Goal: Information Seeking & Learning: Learn about a topic

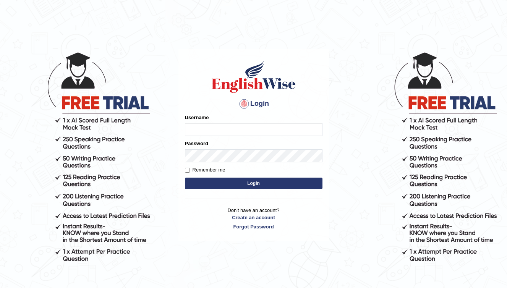
click at [212, 130] on input "Username" at bounding box center [254, 129] width 138 height 13
type input "b"
type input "benchinkhadka@gmil.com"
click at [305, 214] on link "Create an account" at bounding box center [254, 217] width 138 height 7
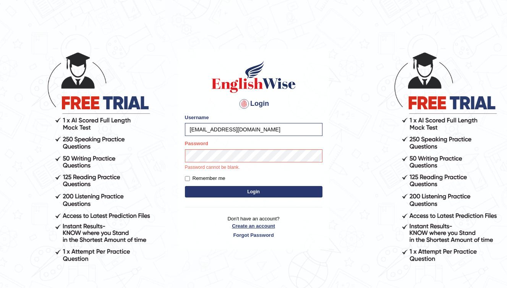
click at [250, 227] on link "Create an account" at bounding box center [254, 225] width 138 height 7
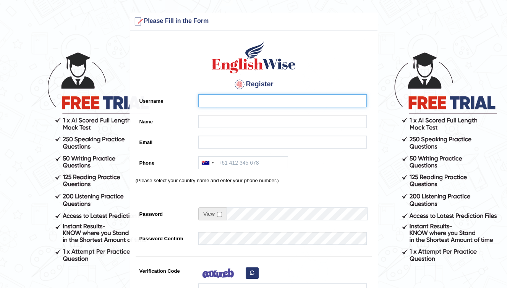
click at [226, 103] on input "Username" at bounding box center [282, 100] width 169 height 13
type input "Barsha"
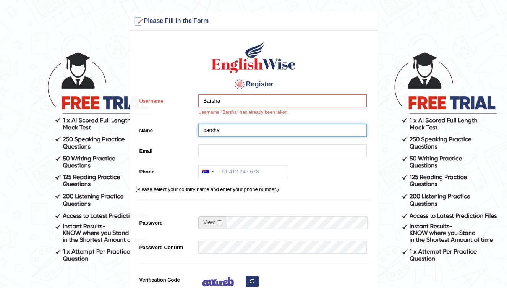
type input "barsha"
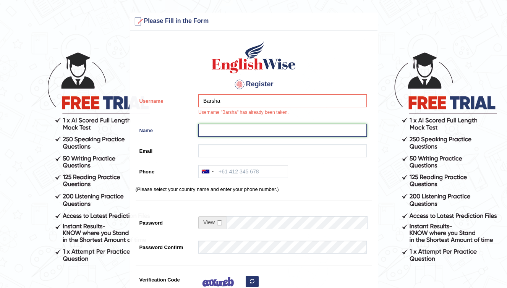
type input "[PERSON_NAME]"
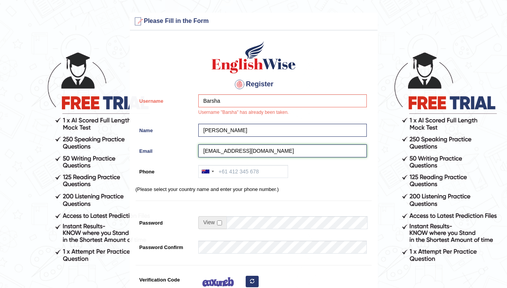
type input "benchinkhadka@gmail.com"
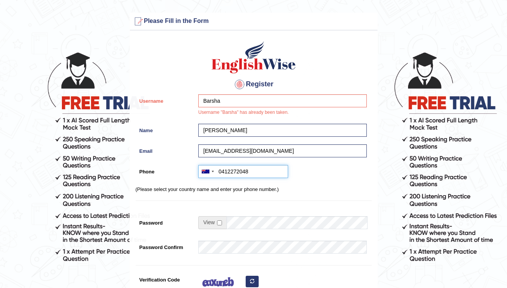
type input "0412272048"
click at [237, 102] on input "Barsha" at bounding box center [282, 100] width 169 height 13
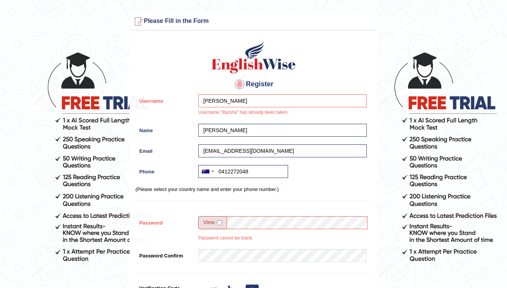
click at [282, 118] on div "Barsha Khadka Username "Barsha" has already been taken." at bounding box center [280, 107] width 172 height 26
click at [221, 103] on input "[PERSON_NAME]" at bounding box center [282, 100] width 169 height 13
click at [246, 101] on input "[PERSON_NAME]" at bounding box center [282, 100] width 169 height 13
type input "Benchin"
click at [318, 159] on div "benchinkhadka@gmail.com" at bounding box center [280, 152] width 172 height 17
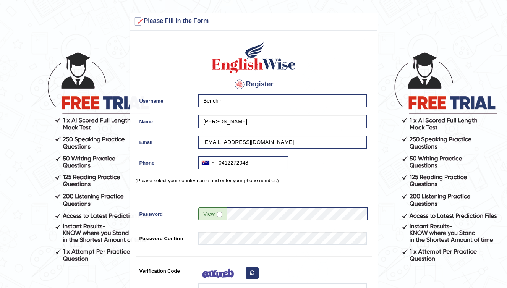
click at [304, 264] on div "Register Username Benchin Name Barsha Khadka Email benchinkhadka@gmail.com Phon…" at bounding box center [254, 193] width 248 height 319
click at [218, 214] on input "checkbox" at bounding box center [219, 214] width 5 height 5
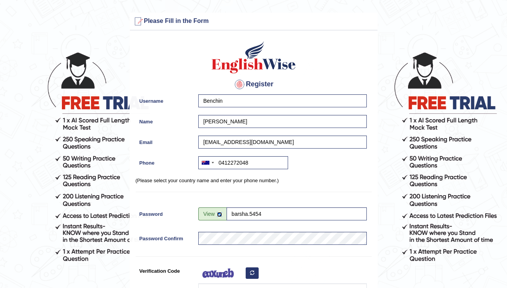
click at [218, 214] on input "checkbox" at bounding box center [219, 214] width 5 height 5
checkbox input "false"
click at [295, 267] on div at bounding box center [280, 282] width 172 height 36
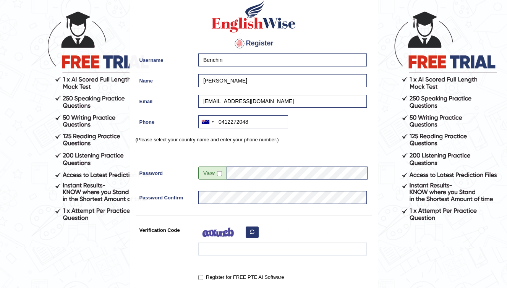
scroll to position [58, 0]
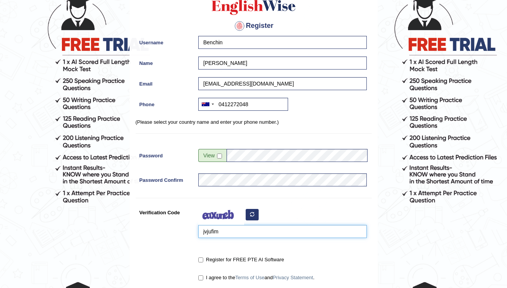
type input "jvjufim"
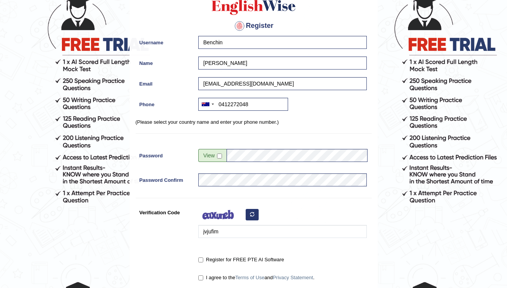
click at [203, 277] on input "I agree to the Terms of Use and Privacy Statement ." at bounding box center [200, 278] width 5 height 5
checkbox input "true"
click at [370, 252] on div "Register Username Benchin Name Barsha Khadka Email benchinkhadka@gmail.com Phon…" at bounding box center [254, 135] width 248 height 319
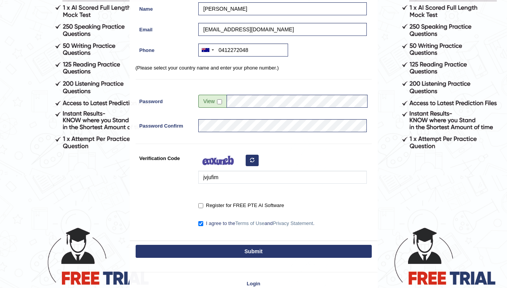
scroll to position [122, 0]
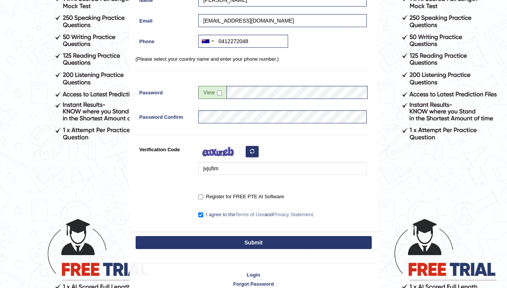
click at [298, 243] on button "Submit" at bounding box center [254, 242] width 236 height 13
type input "+61412272048"
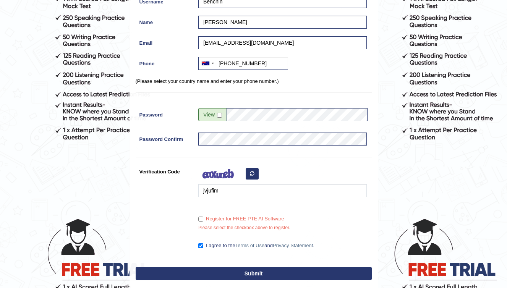
click at [256, 270] on button "Submit" at bounding box center [254, 273] width 236 height 13
click at [254, 274] on button "Submit" at bounding box center [254, 273] width 236 height 13
click at [200, 219] on input "Register for FREE PTE AI Software" at bounding box center [200, 219] width 5 height 5
checkbox input "true"
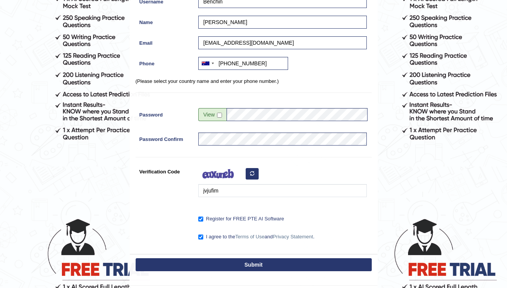
click at [226, 263] on button "Submit" at bounding box center [254, 264] width 236 height 13
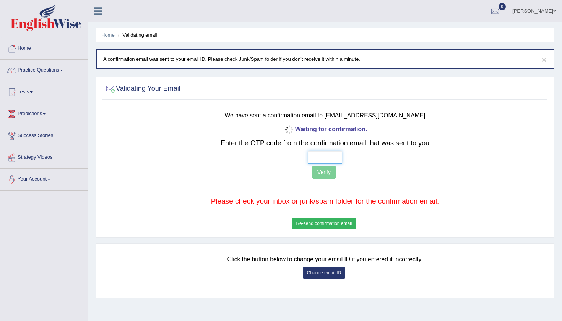
click at [332, 158] on input "text" at bounding box center [325, 157] width 34 height 13
paste input "3 9 8 8"
type input "3 9 8 8"
click at [328, 169] on button "Verify" at bounding box center [323, 171] width 23 height 13
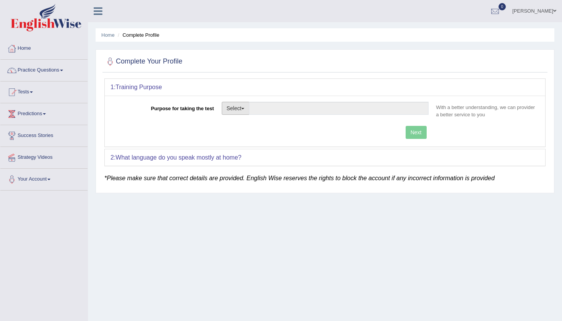
click at [243, 109] on span "button" at bounding box center [242, 109] width 3 height 2
click at [247, 154] on link "Other" at bounding box center [256, 154] width 68 height 10
click at [307, 106] on input "Purpose for taking the test" at bounding box center [338, 108] width 179 height 13
click at [243, 108] on span "button" at bounding box center [242, 109] width 3 height 2
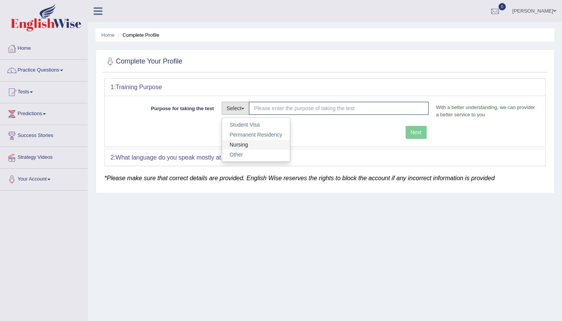
click at [252, 145] on link "Nursing" at bounding box center [256, 144] width 68 height 10
type input "Nursing"
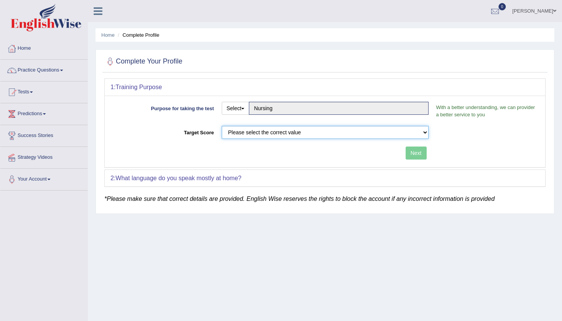
select select "65"
click at [418, 153] on button "Next" at bounding box center [415, 152] width 21 height 13
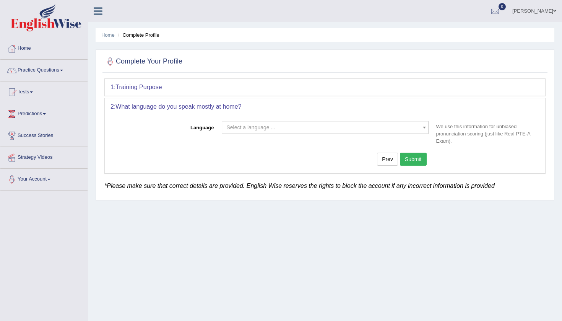
click at [420, 129] on span at bounding box center [424, 127] width 8 height 12
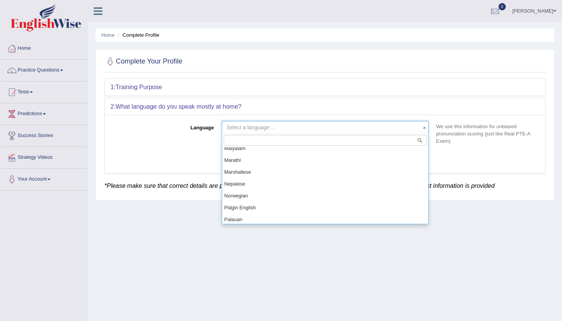
scroll to position [421, 0]
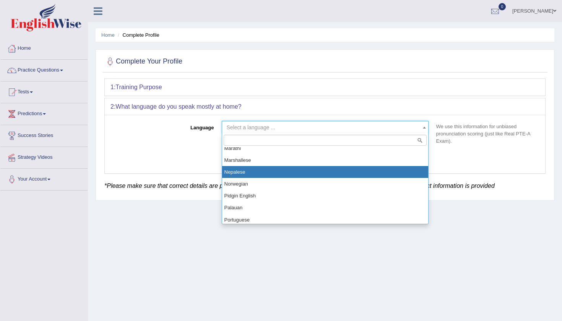
select select "Nepalese"
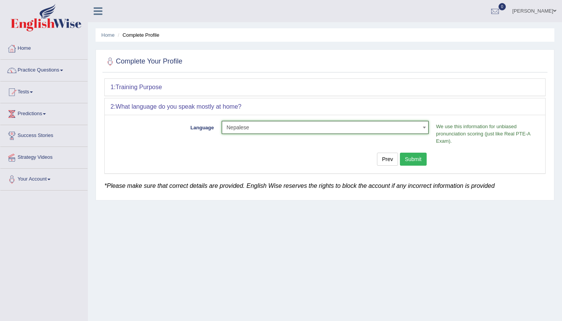
click at [417, 157] on button "Submit" at bounding box center [413, 158] width 27 height 13
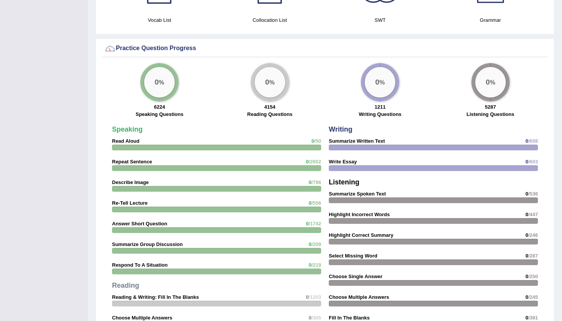
scroll to position [535, 0]
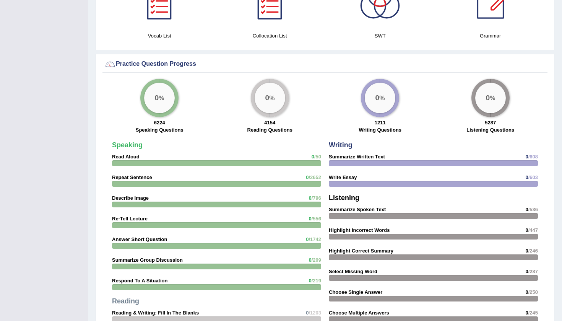
click at [157, 63] on div "Practice Question Progress" at bounding box center [324, 63] width 441 height 11
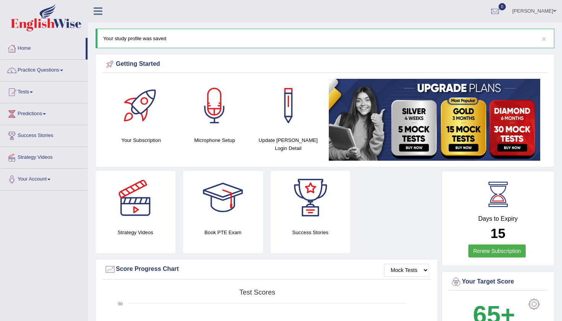
scroll to position [0, 0]
click at [52, 74] on link "Practice Questions" at bounding box center [43, 69] width 87 height 19
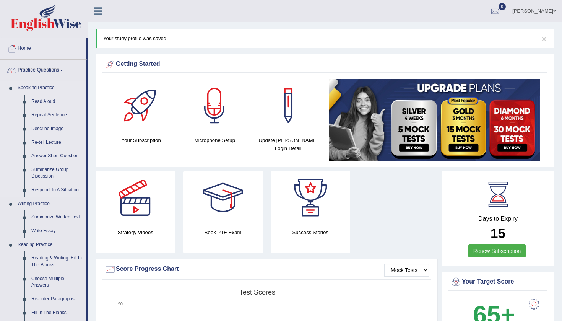
click at [39, 88] on link "Speaking Practice" at bounding box center [49, 88] width 71 height 14
click at [46, 103] on link "Read Aloud" at bounding box center [57, 102] width 58 height 14
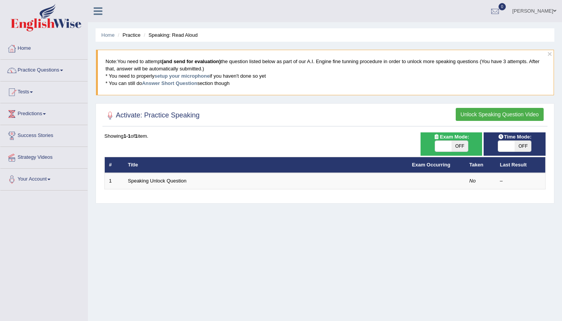
click at [264, 127] on div "Activate: Practice Speaking Unlock Speaking Question Video Time Mode: ON OFF Ex…" at bounding box center [325, 153] width 459 height 100
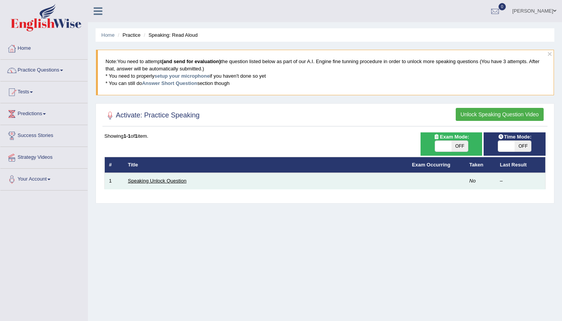
click at [146, 180] on link "Speaking Unlock Question" at bounding box center [157, 181] width 58 height 6
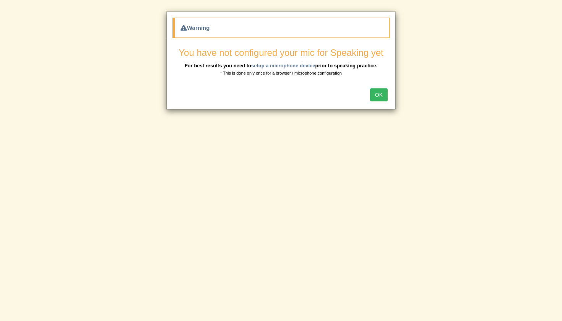
click at [376, 96] on button "OK" at bounding box center [379, 94] width 18 height 13
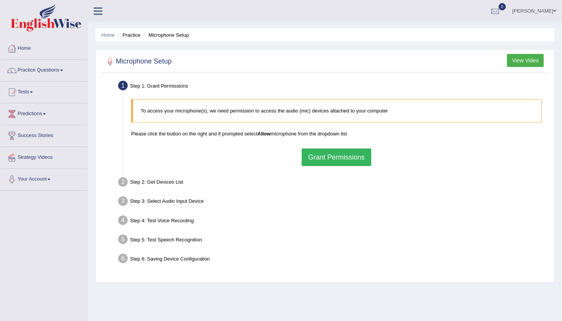
click at [332, 156] on button "Grant Permissions" at bounding box center [336, 157] width 70 height 18
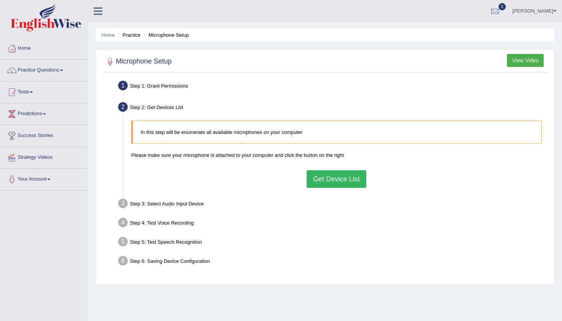
click at [328, 180] on button "Get Device List" at bounding box center [336, 179] width 60 height 18
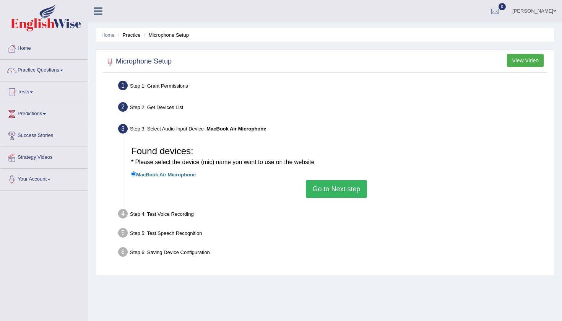
click at [337, 190] on button "Go to Next step" at bounding box center [336, 189] width 61 height 18
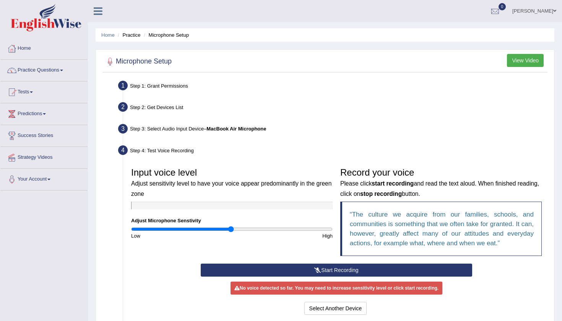
click at [355, 267] on button "Start Recording" at bounding box center [336, 269] width 271 height 13
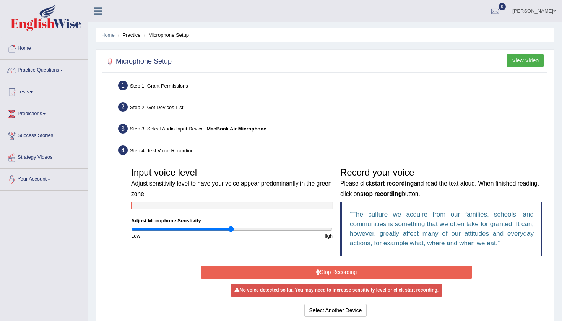
click at [187, 206] on div at bounding box center [231, 205] width 201 height 8
drag, startPoint x: 232, startPoint y: 229, endPoint x: 223, endPoint y: 229, distance: 8.4
click at [223, 229] on input "range" at bounding box center [231, 229] width 201 height 6
click at [358, 272] on button "Stop Recording" at bounding box center [336, 271] width 271 height 13
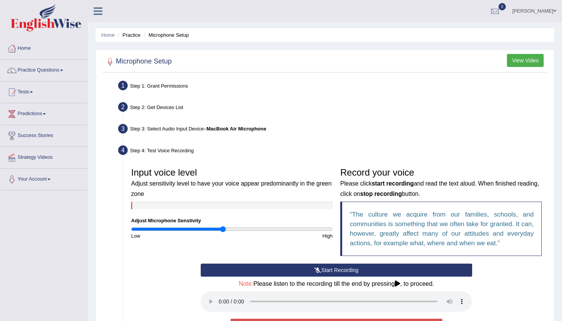
click at [221, 295] on audio at bounding box center [336, 301] width 271 height 21
click at [523, 282] on div "Start Recording Stop Recording Note: Please listen to the recording till the en…" at bounding box center [336, 308] width 418 height 90
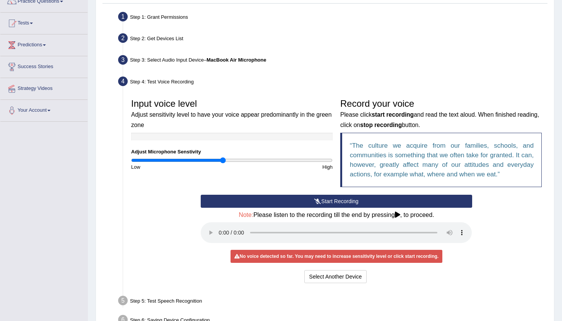
scroll to position [73, 0]
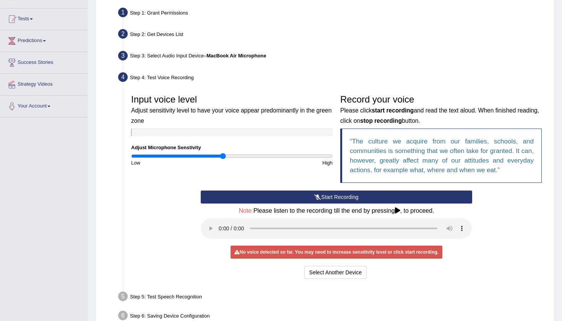
click at [350, 308] on div "Step 6: Saving Device Configuration" at bounding box center [333, 316] width 436 height 17
click at [202, 162] on div "Low" at bounding box center [179, 162] width 105 height 7
click at [361, 196] on button "Start Recording" at bounding box center [336, 196] width 271 height 13
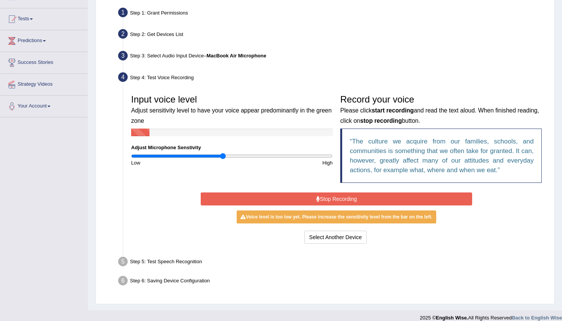
click at [348, 199] on button "Stop Recording" at bounding box center [336, 198] width 271 height 13
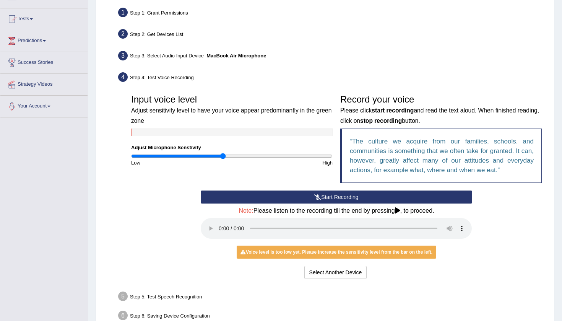
click at [220, 223] on audio at bounding box center [336, 228] width 271 height 21
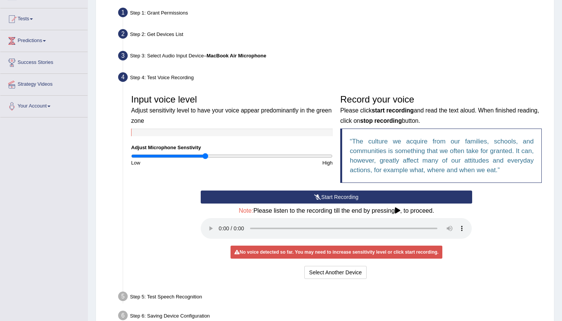
drag, startPoint x: 221, startPoint y: 155, endPoint x: 206, endPoint y: 156, distance: 14.9
click at [206, 156] on input "range" at bounding box center [231, 156] width 201 height 6
click at [260, 245] on div "No voice detected so far. You may need to increase sensitivity level or click s…" at bounding box center [336, 251] width 212 height 13
click at [363, 247] on div "No voice detected so far. You may need to increase sensitivity level or click s…" at bounding box center [336, 251] width 212 height 13
click at [207, 156] on input "range" at bounding box center [231, 156] width 201 height 6
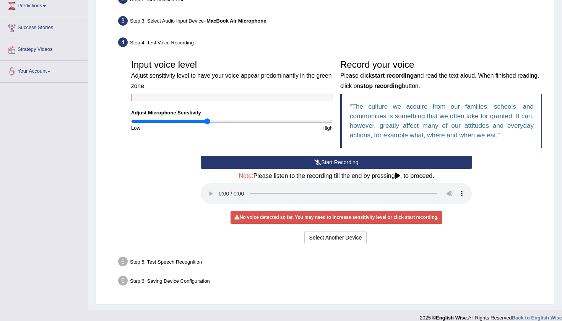
scroll to position [106, 0]
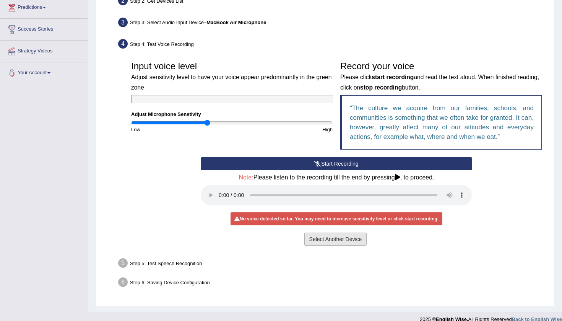
click at [343, 232] on button "Select Another Device" at bounding box center [335, 238] width 63 height 13
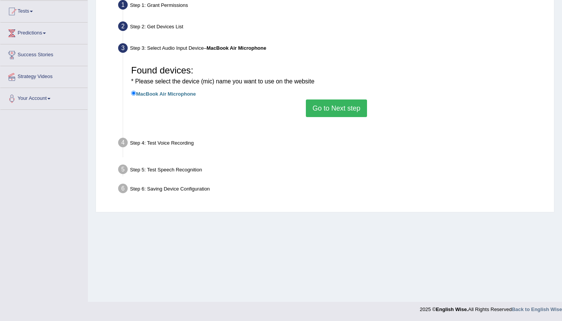
scroll to position [81, 0]
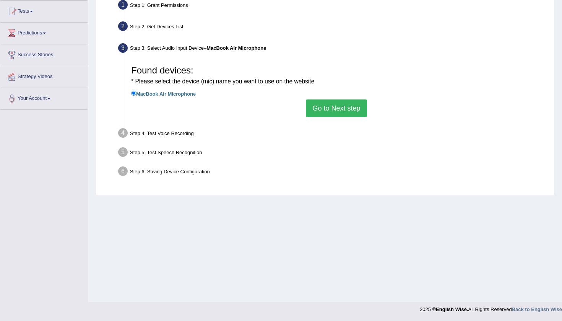
click at [329, 102] on button "Go to Next step" at bounding box center [336, 108] width 61 height 18
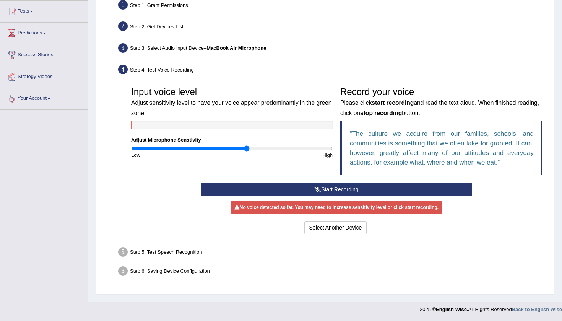
drag, startPoint x: 207, startPoint y: 149, endPoint x: 246, endPoint y: 151, distance: 39.0
type input "1.16"
click at [246, 151] on input "range" at bounding box center [231, 148] width 201 height 6
click at [345, 186] on button "Start Recording" at bounding box center [336, 189] width 271 height 13
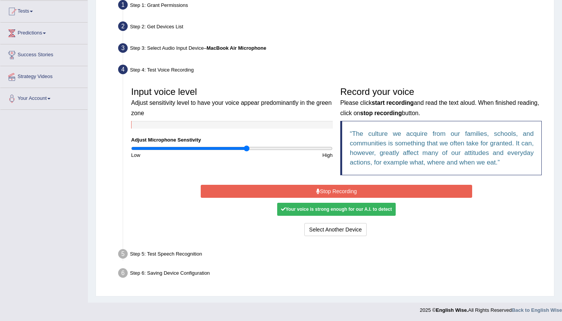
click at [179, 252] on div "Step 5: Test Speech Recognition" at bounding box center [333, 254] width 436 height 17
click at [342, 191] on button "Stop Recording" at bounding box center [336, 191] width 271 height 13
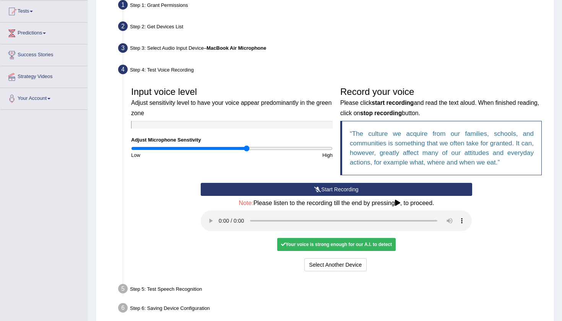
click at [330, 238] on div "Your voice is strong enough for our A.I. to detect" at bounding box center [336, 244] width 118 height 13
click at [434, 215] on audio at bounding box center [336, 220] width 271 height 21
click at [220, 215] on audio at bounding box center [336, 220] width 271 height 21
click at [375, 258] on button "Voice is ok. Go to Next step" at bounding box center [369, 264] width 76 height 13
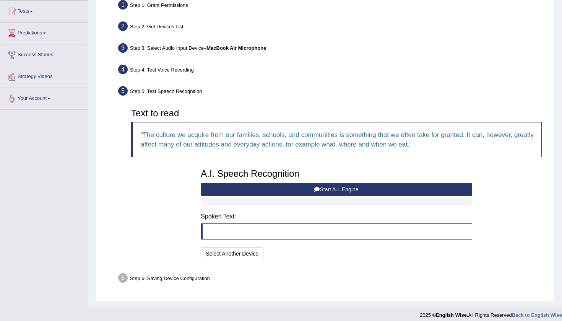
click at [242, 228] on blockquote at bounding box center [336, 231] width 271 height 16
click at [266, 231] on blockquote at bounding box center [336, 231] width 271 height 16
click at [282, 175] on h3 "A.I. Speech Recognition" at bounding box center [336, 174] width 271 height 10
click at [247, 229] on blockquote at bounding box center [336, 231] width 271 height 16
click at [219, 229] on blockquote at bounding box center [336, 231] width 271 height 16
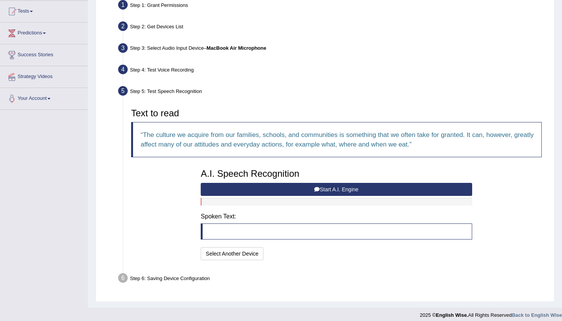
click at [219, 229] on blockquote at bounding box center [336, 231] width 271 height 16
click at [282, 245] on div "A.I. Speech Recognition Start A.I. Engine Stop A.I. Engine Note: Please listen …" at bounding box center [336, 213] width 279 height 97
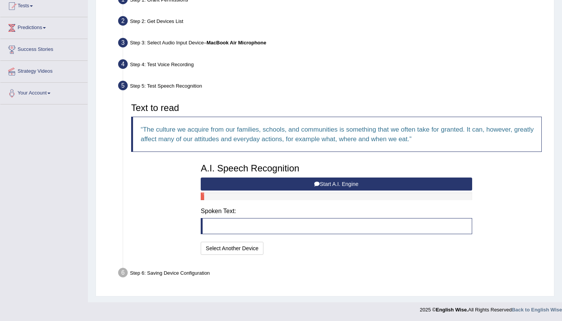
scroll to position [86, 0]
click at [209, 137] on q "The culture we acquire from our families, schools, and communities is something…" at bounding box center [337, 134] width 393 height 17
click at [138, 272] on div "Step 6: Saving Device Configuration" at bounding box center [333, 274] width 436 height 17
click at [297, 136] on q "The culture we acquire from our families, schools, and communities is something…" at bounding box center [337, 134] width 393 height 17
click at [348, 185] on button "Start A.I. Engine" at bounding box center [336, 184] width 271 height 13
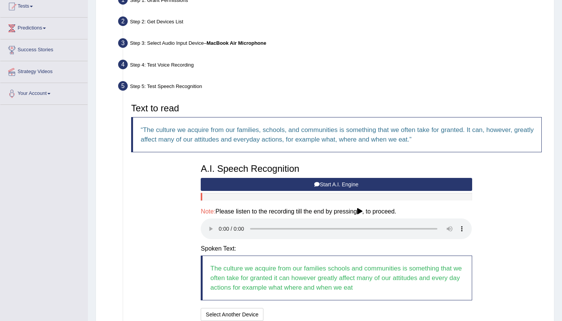
click at [438, 225] on audio at bounding box center [336, 228] width 271 height 21
click at [218, 225] on audio at bounding box center [336, 228] width 271 height 21
click at [438, 225] on audio at bounding box center [336, 228] width 271 height 21
drag, startPoint x: 437, startPoint y: 189, endPoint x: 438, endPoint y: 207, distance: 18.8
click at [438, 218] on audio at bounding box center [336, 228] width 271 height 21
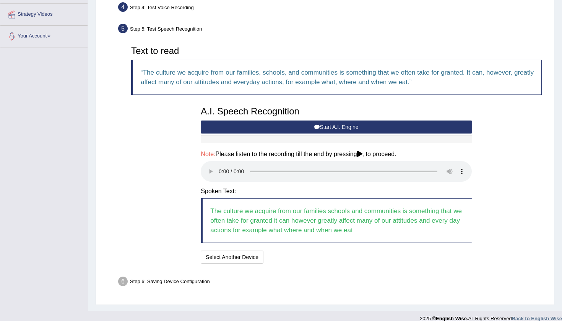
scroll to position [142, 0]
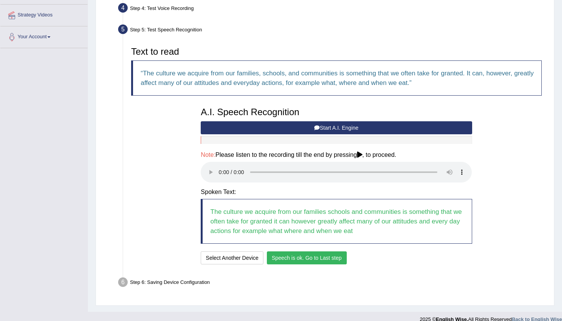
click at [321, 251] on button "Speech is ok. Go to Last step" at bounding box center [307, 257] width 80 height 13
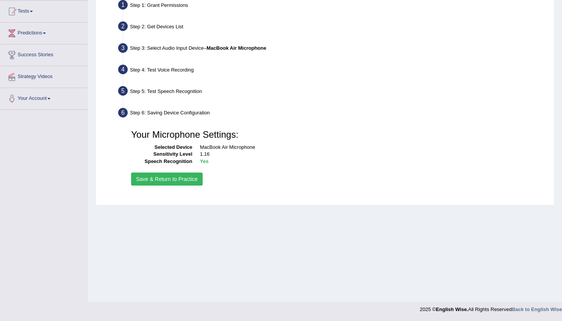
click at [160, 179] on button "Save & Return to Practice" at bounding box center [166, 178] width 71 height 13
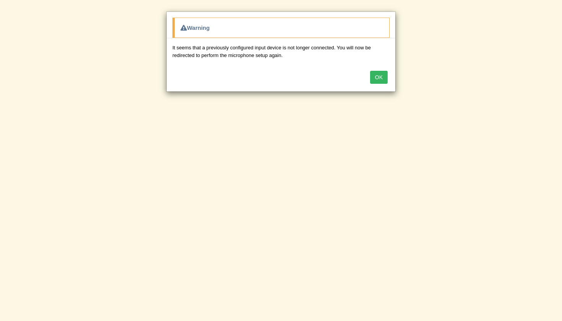
click at [380, 77] on button "OK" at bounding box center [379, 77] width 18 height 13
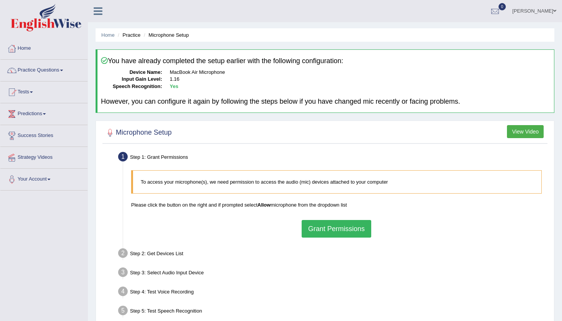
click at [295, 280] on div "Step 3: Select Audio Input Device –" at bounding box center [333, 273] width 436 height 17
click at [170, 62] on h4 "You have already completed the setup earlier with the following configuration:" at bounding box center [325, 61] width 449 height 8
click at [131, 36] on li "Practice" at bounding box center [128, 34] width 24 height 7
click at [46, 73] on link "Practice Questions" at bounding box center [43, 69] width 87 height 19
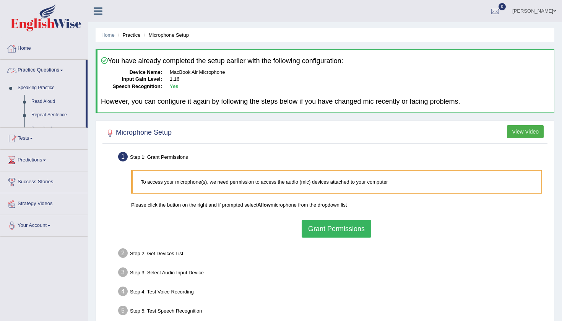
scroll to position [0, 0]
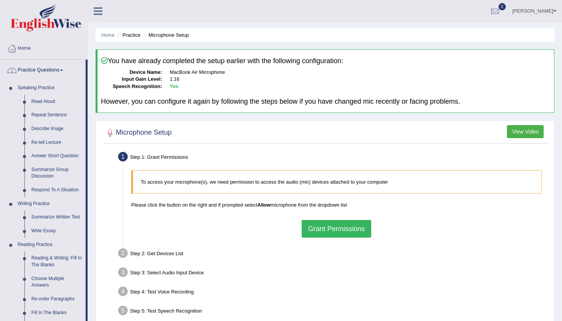
click at [46, 73] on link "Practice Questions" at bounding box center [42, 69] width 85 height 19
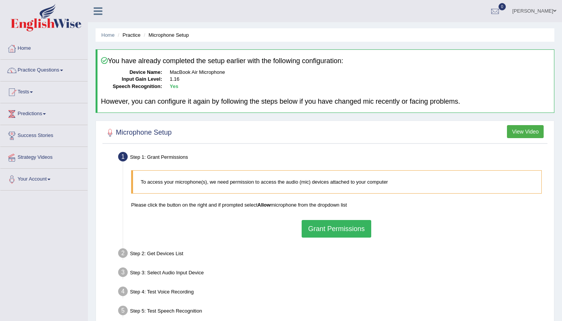
click at [157, 91] on div "You have already completed the setup earlier with the following configuration: …" at bounding box center [325, 80] width 459 height 63
click at [234, 187] on blockquote "To access your microphone(s), we need permission to access the audio (mic) devi…" at bounding box center [336, 181] width 410 height 23
click at [337, 231] on button "Grant Permissions" at bounding box center [336, 229] width 70 height 18
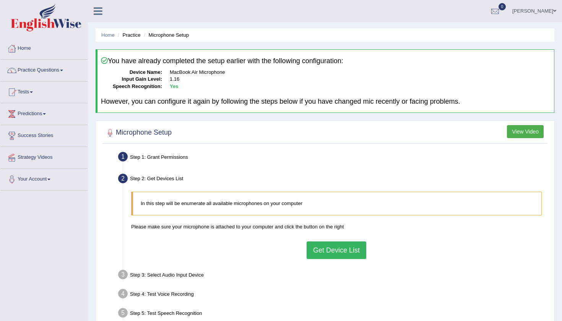
click at [341, 248] on button "Get Device List" at bounding box center [336, 250] width 60 height 18
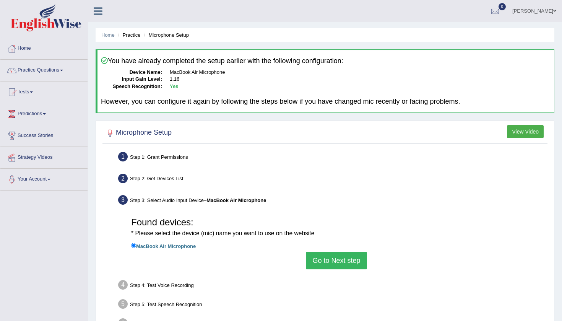
click at [344, 260] on button "Go to Next step" at bounding box center [336, 260] width 61 height 18
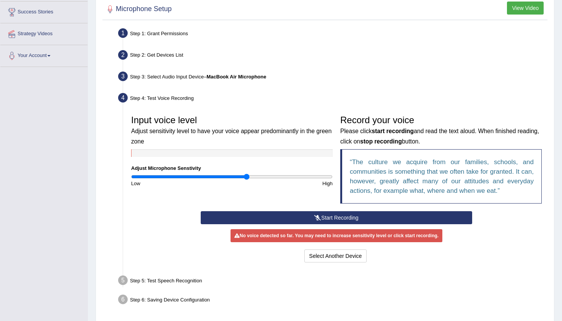
scroll to position [126, 0]
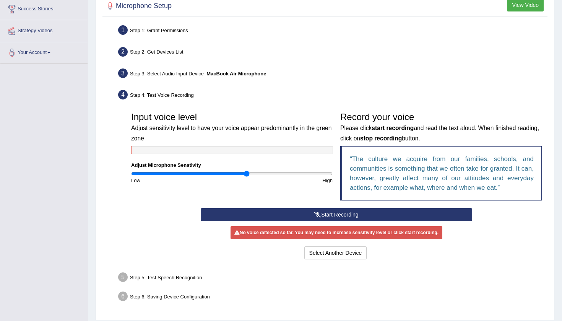
click at [361, 216] on button "Start Recording" at bounding box center [336, 214] width 271 height 13
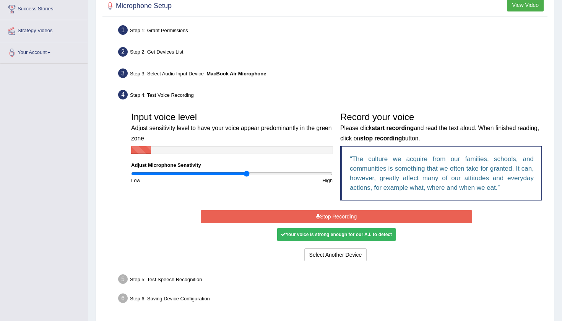
click at [369, 216] on button "Stop Recording" at bounding box center [336, 216] width 271 height 13
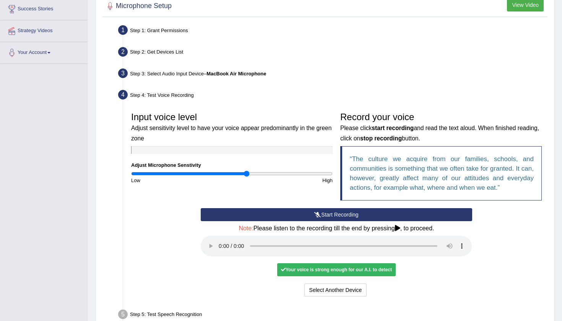
click at [342, 263] on div "Your voice is strong enough for our A.I. to detect" at bounding box center [336, 269] width 118 height 13
click at [400, 226] on icon at bounding box center [397, 228] width 5 height 6
click at [221, 241] on audio at bounding box center [336, 245] width 271 height 21
click at [441, 239] on audio at bounding box center [336, 245] width 271 height 21
click at [435, 238] on audio at bounding box center [336, 245] width 271 height 21
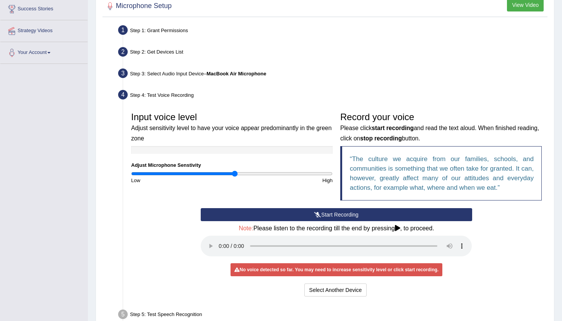
drag, startPoint x: 245, startPoint y: 172, endPoint x: 235, endPoint y: 172, distance: 9.6
click at [235, 172] on input "range" at bounding box center [231, 173] width 201 height 6
drag, startPoint x: 235, startPoint y: 171, endPoint x: 220, endPoint y: 171, distance: 14.9
type input "0.9"
click at [220, 171] on input "range" at bounding box center [231, 173] width 201 height 6
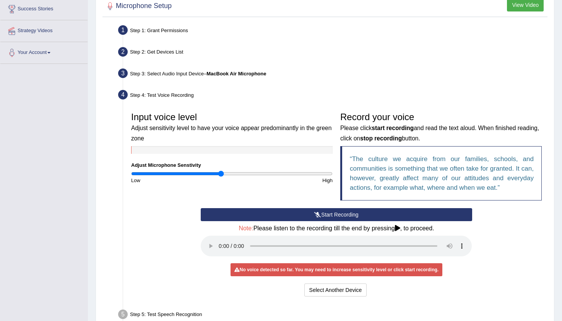
click at [437, 240] on audio at bounding box center [336, 245] width 271 height 21
drag, startPoint x: 435, startPoint y: 207, endPoint x: 434, endPoint y: 213, distance: 5.8
click at [434, 235] on audio at bounding box center [336, 245] width 271 height 21
click at [498, 228] on div "Start Recording Stop Recording Note: Please listen to the recording till the en…" at bounding box center [336, 253] width 418 height 90
click at [199, 307] on div "Step 5: Test Speech Recognition" at bounding box center [333, 315] width 436 height 17
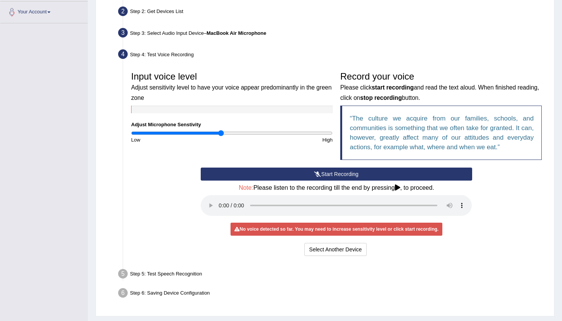
scroll to position [167, 0]
click at [441, 201] on audio at bounding box center [336, 204] width 271 height 21
click at [218, 201] on audio at bounding box center [336, 204] width 271 height 21
click at [435, 196] on audio at bounding box center [336, 204] width 271 height 21
drag, startPoint x: 437, startPoint y: 172, endPoint x: 436, endPoint y: 182, distance: 10.0
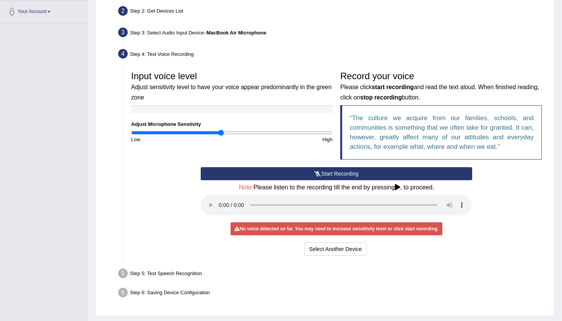
click at [436, 194] on audio at bounding box center [336, 204] width 271 height 21
drag, startPoint x: 219, startPoint y: 130, endPoint x: 190, endPoint y: 131, distance: 29.4
type input "0.58"
click at [190, 131] on input "range" at bounding box center [231, 133] width 201 height 6
click at [438, 202] on audio at bounding box center [336, 204] width 271 height 21
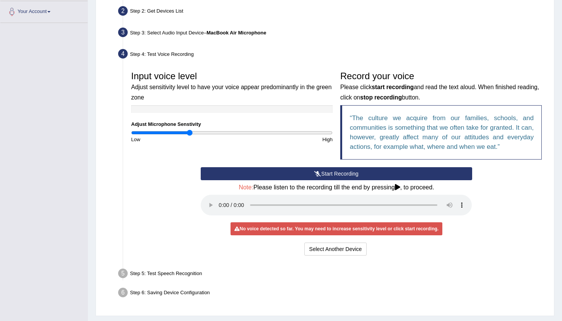
click at [438, 202] on audio at bounding box center [336, 204] width 271 height 21
click at [357, 285] on div "Step 6: Saving Device Configuration" at bounding box center [333, 293] width 436 height 17
click at [332, 222] on div "No voice detected so far. You may need to increase sensitivity level or click s…" at bounding box center [336, 228] width 212 height 13
click at [347, 174] on button "Start Recording" at bounding box center [336, 173] width 271 height 13
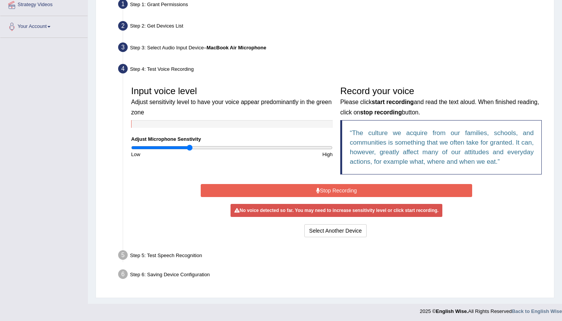
scroll to position [150, 0]
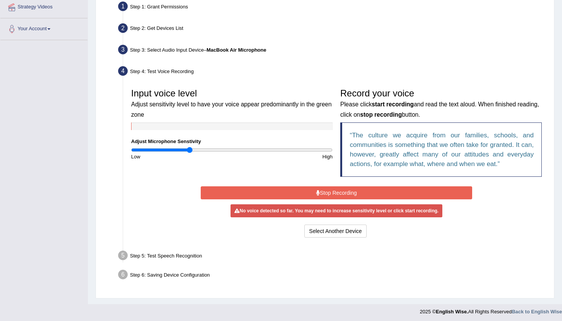
click at [342, 191] on button "Stop Recording" at bounding box center [336, 192] width 271 height 13
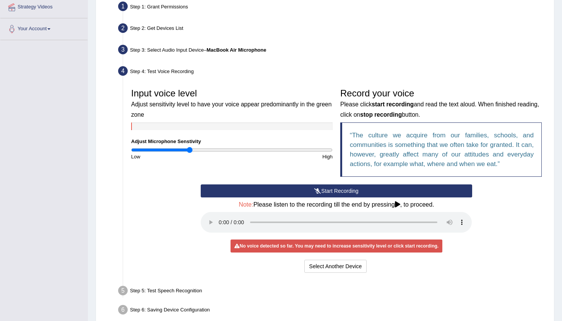
click at [351, 190] on button "Start Recording" at bounding box center [336, 190] width 271 height 13
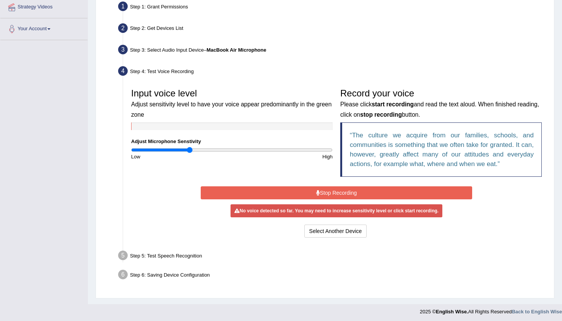
click at [351, 190] on button "Stop Recording" at bounding box center [336, 192] width 271 height 13
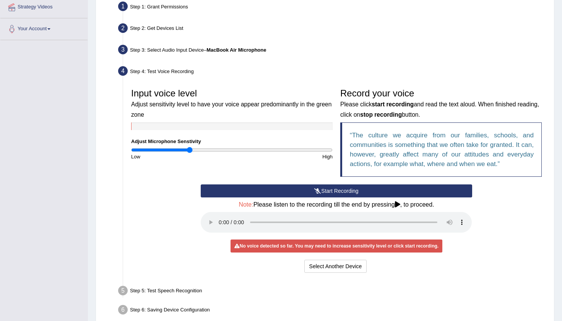
click at [216, 217] on audio at bounding box center [336, 222] width 271 height 21
click at [220, 216] on audio at bounding box center [336, 222] width 271 height 21
click at [329, 188] on button "Start Recording" at bounding box center [336, 190] width 271 height 13
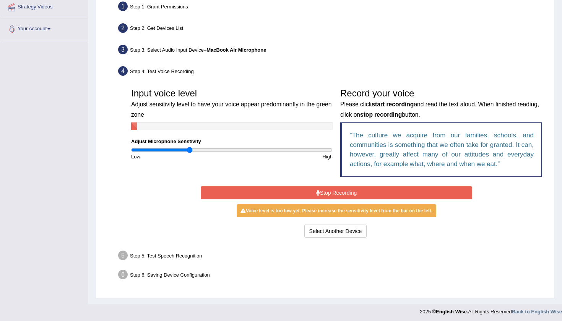
click at [334, 192] on button "Stop Recording" at bounding box center [336, 192] width 271 height 13
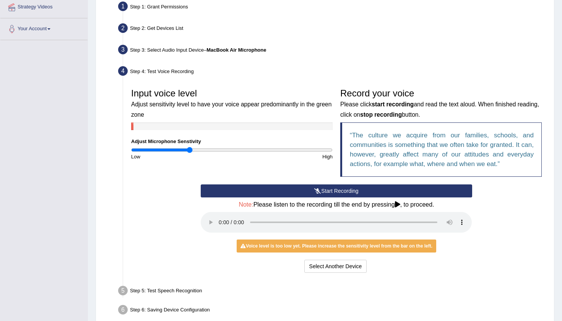
click at [218, 219] on audio at bounding box center [336, 222] width 271 height 21
click at [366, 284] on div "Step 5: Test Speech Recognition" at bounding box center [333, 291] width 436 height 17
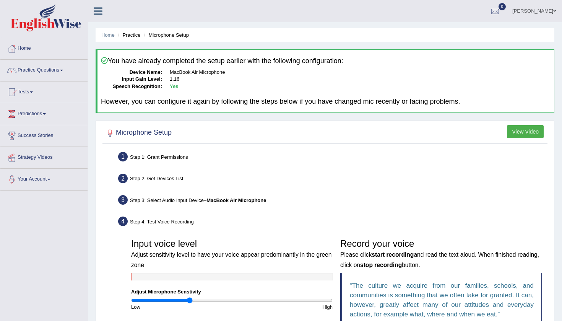
scroll to position [0, 0]
click at [344, 199] on div "Step 3: Select Audio Input Device – MacBook Air Microphone" at bounding box center [333, 201] width 436 height 17
click at [177, 85] on b "Yes" at bounding box center [174, 86] width 8 height 6
click at [101, 60] on icon at bounding box center [104, 60] width 7 height 7
click at [53, 68] on link "Practice Questions" at bounding box center [43, 69] width 87 height 19
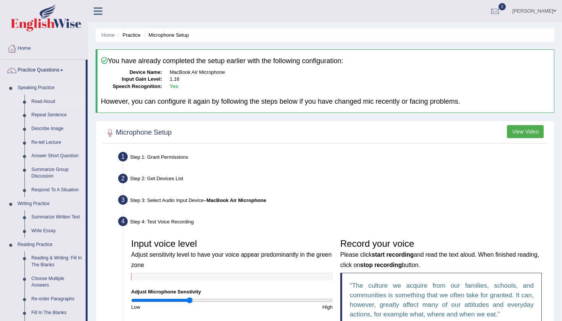
click at [35, 100] on link "Read Aloud" at bounding box center [57, 102] width 58 height 14
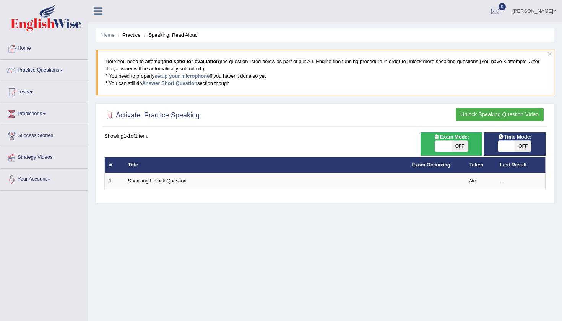
click at [505, 112] on button "Unlock Speaking Question Video" at bounding box center [499, 114] width 88 height 13
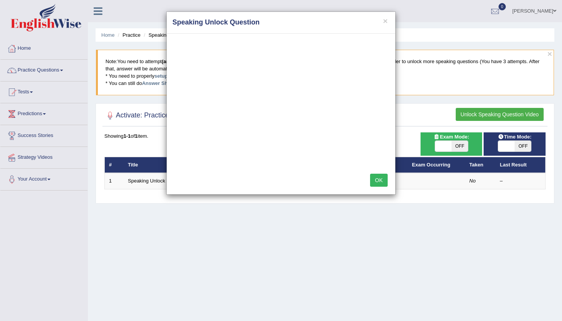
click at [381, 178] on button "OK" at bounding box center [379, 179] width 18 height 13
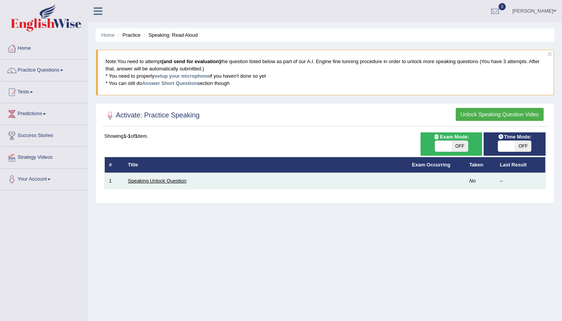
click at [172, 180] on link "Speaking Unlock Question" at bounding box center [157, 181] width 58 height 6
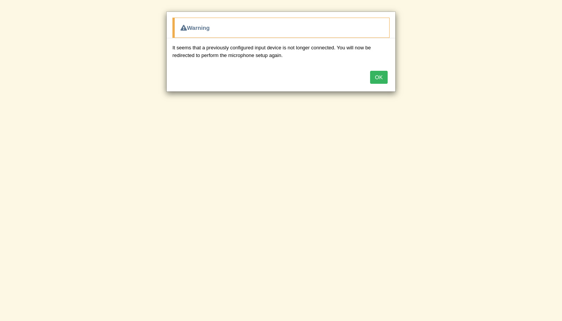
click at [377, 78] on button "OK" at bounding box center [379, 77] width 18 height 13
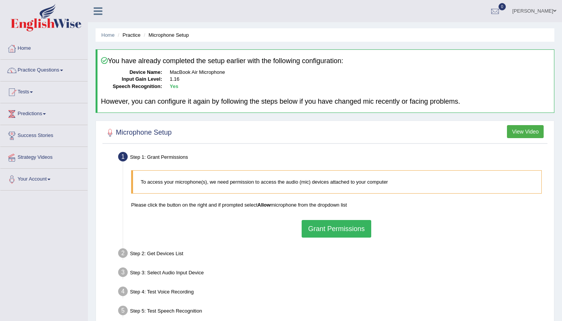
click at [418, 73] on dd "MacBook Air Microphone" at bounding box center [360, 72] width 381 height 7
click at [31, 96] on link "Tests" at bounding box center [43, 90] width 87 height 19
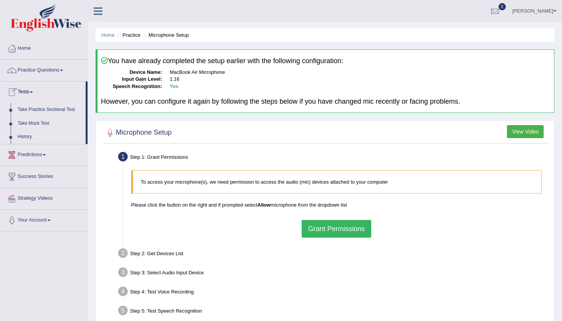
click at [31, 96] on link "Tests" at bounding box center [42, 90] width 85 height 19
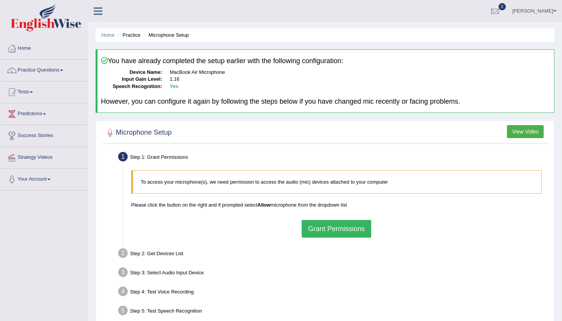
click at [32, 94] on link "Tests" at bounding box center [43, 90] width 87 height 19
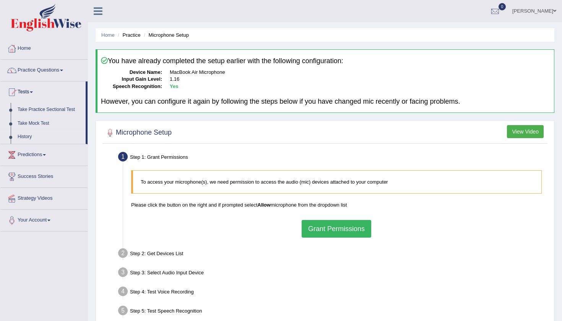
click at [38, 136] on link "History" at bounding box center [49, 137] width 71 height 14
click at [28, 136] on link "History" at bounding box center [49, 137] width 71 height 14
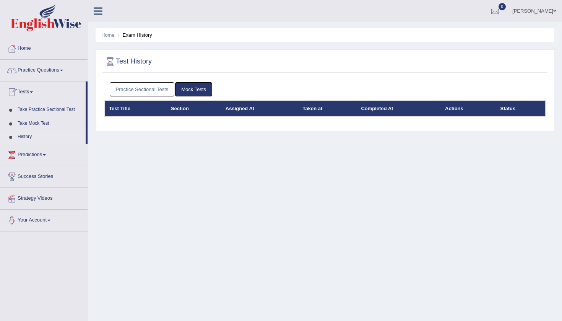
click at [126, 109] on th "Test Title" at bounding box center [136, 108] width 62 height 16
click at [147, 90] on link "Practice Sectional Tests" at bounding box center [142, 89] width 65 height 14
click at [54, 66] on link "Practice Questions" at bounding box center [43, 69] width 87 height 19
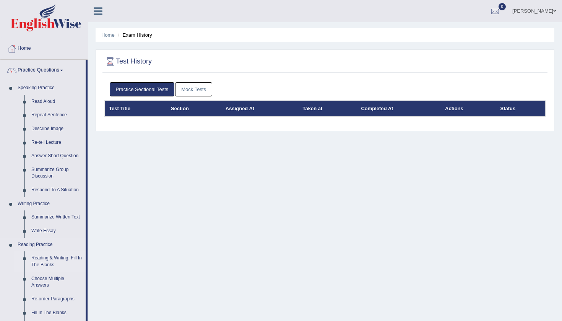
click at [54, 258] on link "Reading & Writing: Fill In The Blanks" at bounding box center [57, 261] width 58 height 20
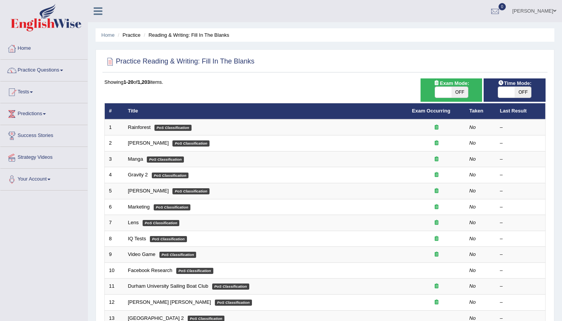
click at [261, 68] on div at bounding box center [324, 62] width 441 height 16
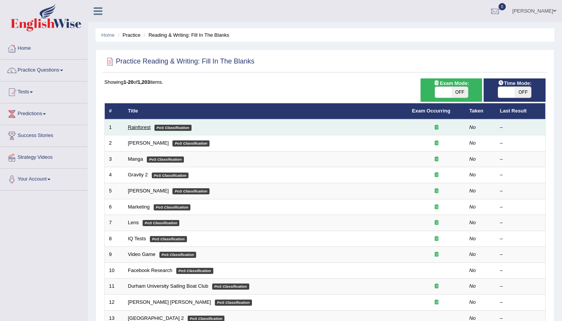
click at [136, 127] on link "Rainforest" at bounding box center [139, 127] width 23 height 6
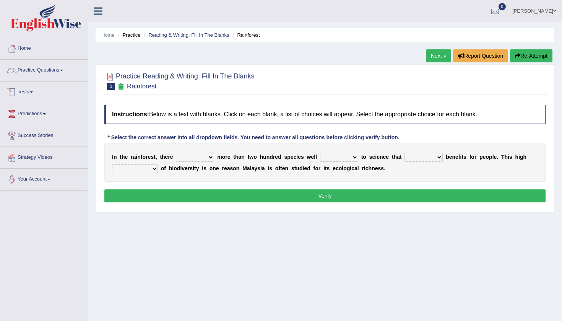
click at [69, 75] on link "Practice Questions" at bounding box center [43, 69] width 87 height 19
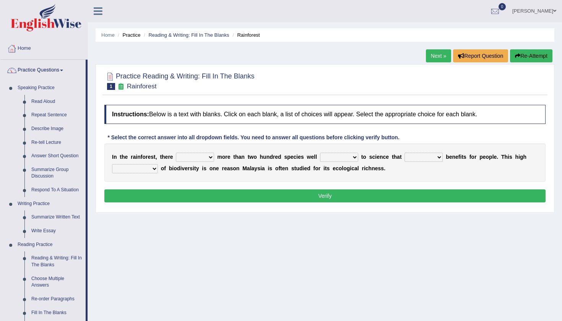
drag, startPoint x: 86, startPoint y: 91, endPoint x: 91, endPoint y: 114, distance: 23.3
click at [91, 114] on div "Toggle navigation Home Practice Questions Speaking Practice Read Aloud Repeat S…" at bounding box center [281, 198] width 562 height 397
drag, startPoint x: 86, startPoint y: 115, endPoint x: 90, endPoint y: 146, distance: 30.9
click at [90, 146] on div "Toggle navigation Home Practice Questions Speaking Practice Read Aloud Repeat S…" at bounding box center [281, 198] width 562 height 397
click at [298, 78] on div at bounding box center [324, 80] width 441 height 23
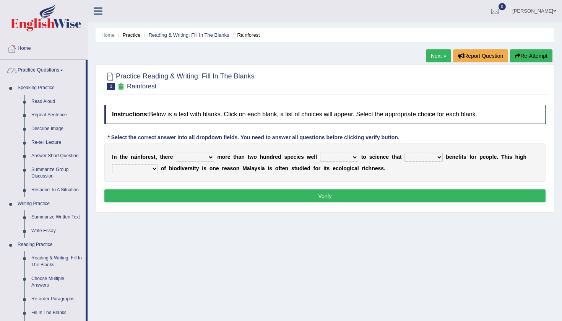
click at [73, 57] on link "Home" at bounding box center [43, 47] width 87 height 19
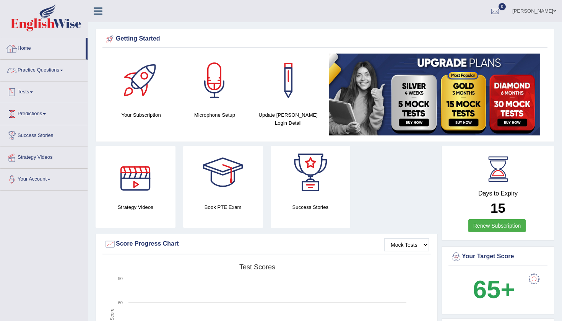
click at [62, 68] on link "Practice Questions" at bounding box center [43, 69] width 87 height 19
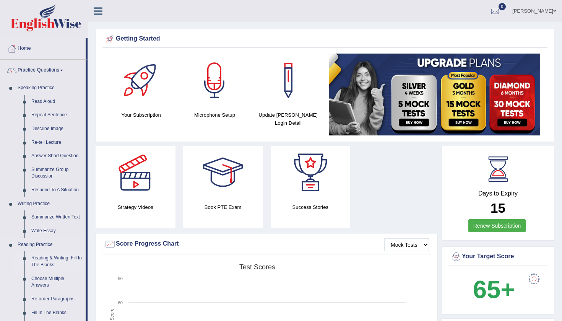
click at [41, 256] on link "Reading & Writing: Fill In The Blanks" at bounding box center [57, 261] width 58 height 20
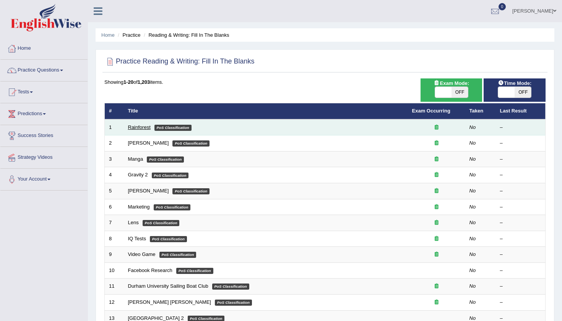
click at [140, 128] on link "Rainforest" at bounding box center [139, 127] width 23 height 6
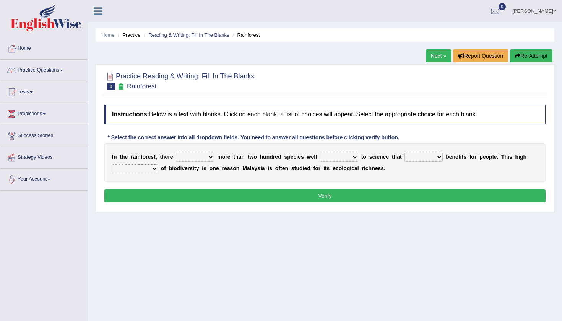
select select "is"
select select "known"
select select "contain"
select select "complexity"
click at [335, 198] on button "Verify" at bounding box center [324, 195] width 441 height 13
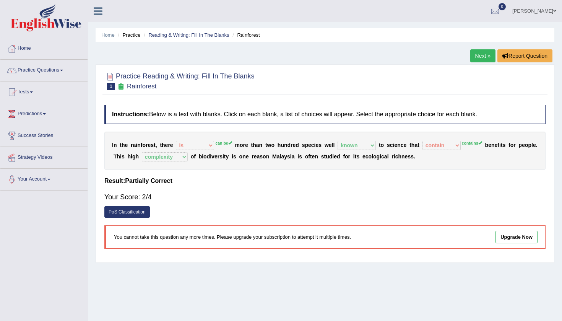
click at [196, 190] on div "Your Score: 2/4" at bounding box center [324, 197] width 441 height 18
click at [185, 120] on h4 "Instructions: Below is a text with blanks. Click on each blank, a list of choic…" at bounding box center [324, 114] width 441 height 19
click at [488, 56] on link "Next »" at bounding box center [482, 55] width 25 height 13
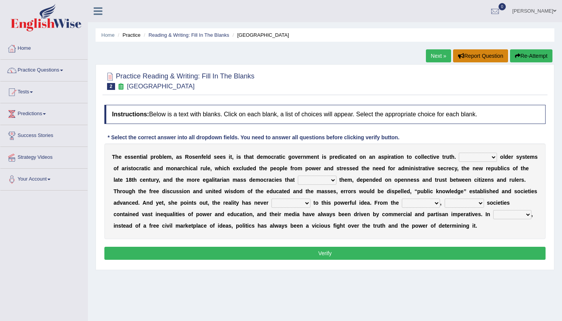
drag, startPoint x: 0, startPoint y: 0, endPoint x: 488, endPoint y: 56, distance: 491.6
click at [488, 56] on button "Report Question" at bounding box center [480, 55] width 55 height 13
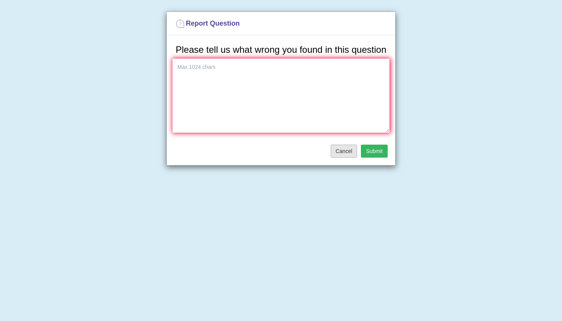
click at [346, 157] on button "Cancel" at bounding box center [344, 150] width 27 height 13
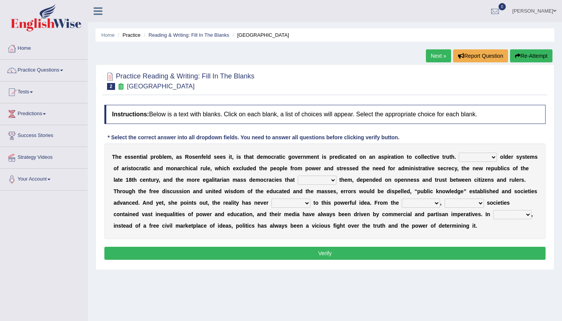
select select "Unlike"
select select "succeeded"
select select "brought up"
select select "outset"
select select "stilled"
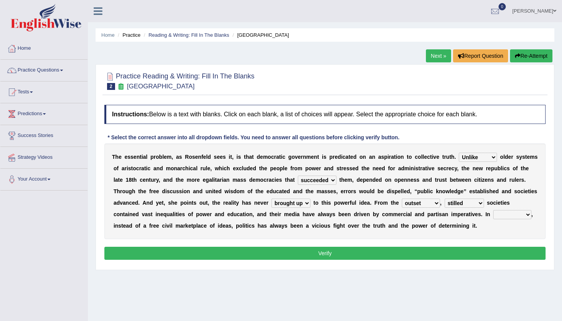
select select "power"
click at [302, 253] on button "Verify" at bounding box center [324, 252] width 441 height 13
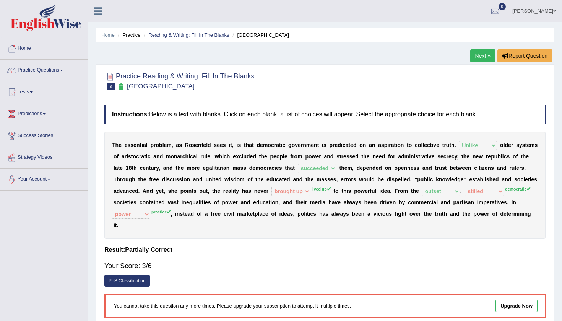
click at [419, 258] on div "Your Score: 3/6" at bounding box center [324, 265] width 441 height 18
click at [481, 56] on link "Next »" at bounding box center [482, 55] width 25 height 13
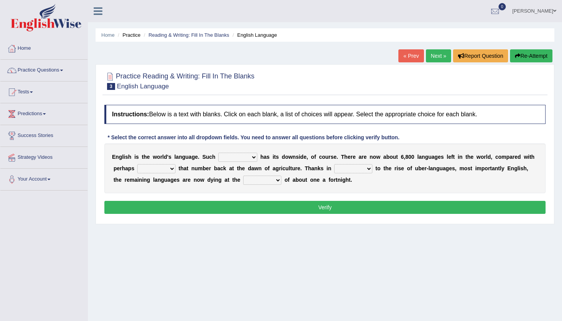
select select "subject"
select select "firstly"
select select "part"
select select "state"
click at [315, 206] on button "Verify" at bounding box center [324, 207] width 441 height 13
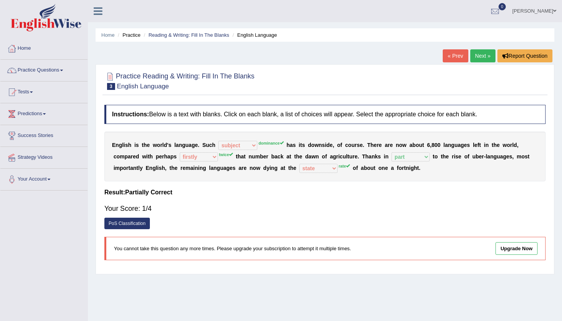
click at [480, 58] on link "Next »" at bounding box center [482, 55] width 25 height 13
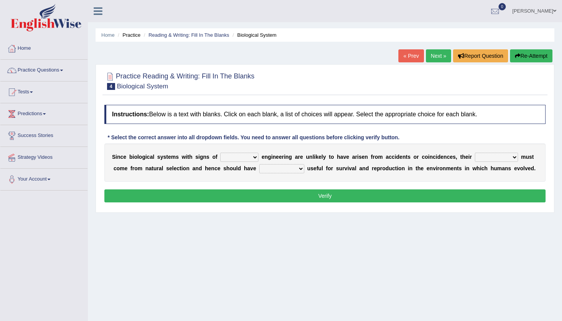
select select "system"
select select "structures"
select select "functions"
click at [343, 197] on button "Verify" at bounding box center [324, 195] width 441 height 13
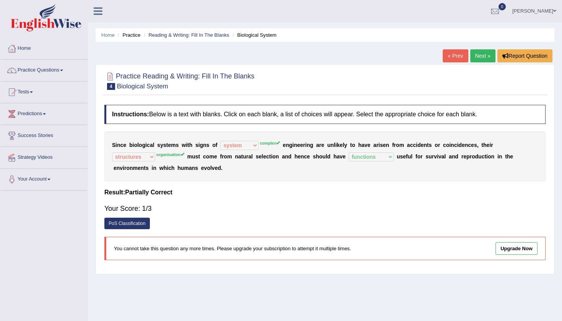
click at [485, 55] on link "Next »" at bounding box center [482, 55] width 25 height 13
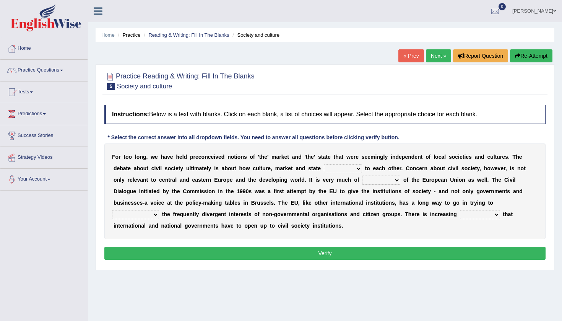
select select "relate"
select select "interest"
select select "express"
select select "expression"
click at [371, 251] on button "Verify" at bounding box center [324, 252] width 441 height 13
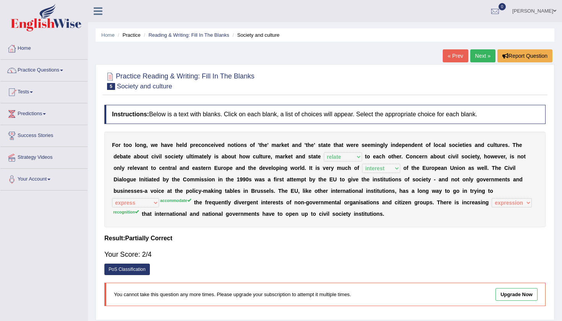
click at [485, 58] on link "Next »" at bounding box center [482, 55] width 25 height 13
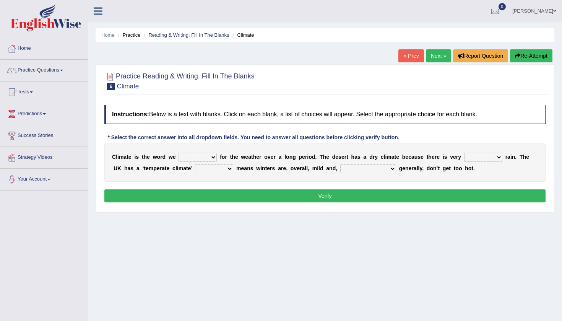
select select "use"
select select "less"
select select "which"
select select "weather"
click at [374, 197] on button "Verify" at bounding box center [324, 195] width 441 height 13
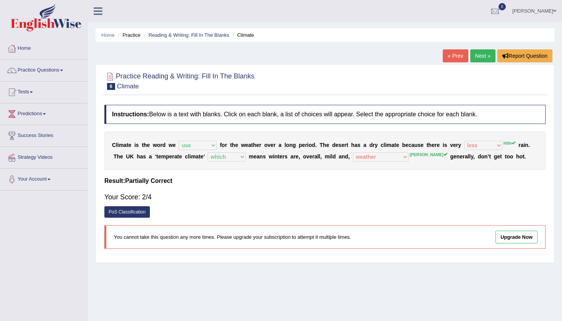
click at [478, 59] on link "Next »" at bounding box center [482, 55] width 25 height 13
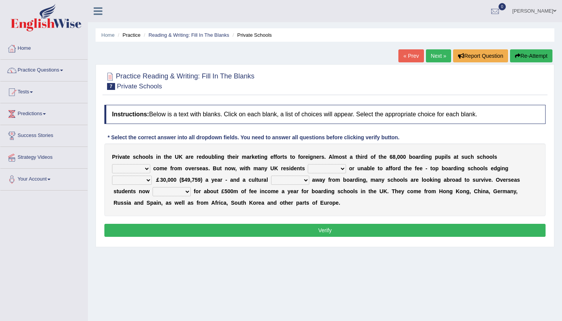
select select "already"
select select "realising"
select select "towards"
select select "shift"
select select "account"
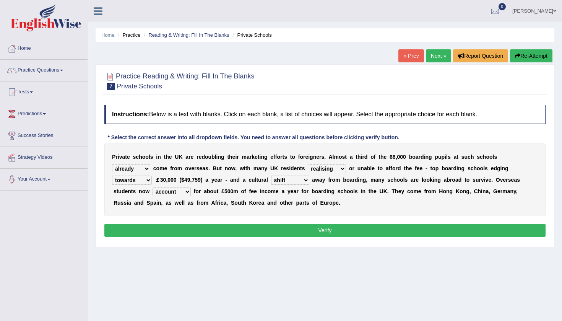
click at [282, 229] on button "Verify" at bounding box center [324, 230] width 441 height 13
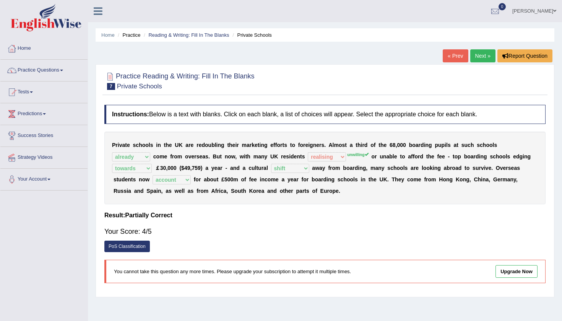
click at [478, 59] on link "Next »" at bounding box center [482, 55] width 25 height 13
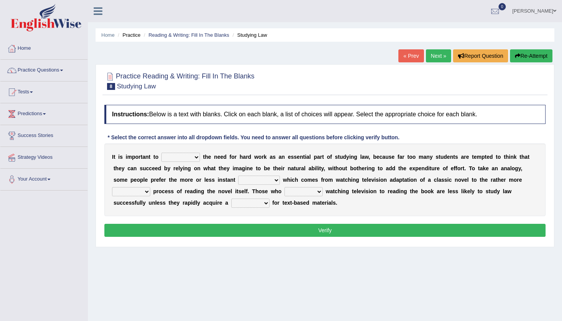
select select "emphasise"
select select "satisfaction"
select select "fulfilling"
select select "prefer"
select select "taste"
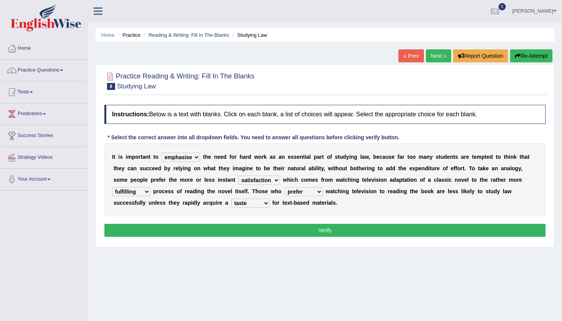
click at [319, 233] on button "Verify" at bounding box center [324, 230] width 441 height 13
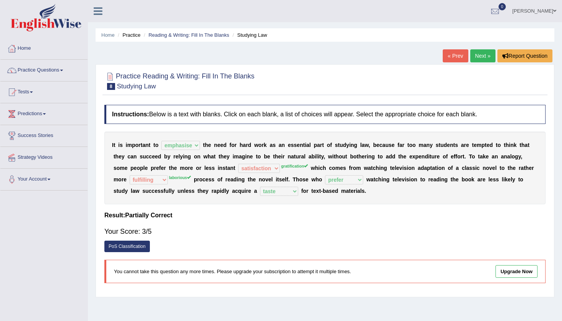
click at [478, 59] on link "Next »" at bounding box center [482, 55] width 25 height 13
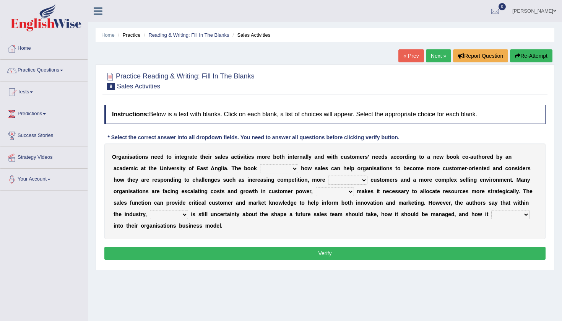
select select "addresses"
select select "valued"
select select "which"
select select "there"
select select "fits"
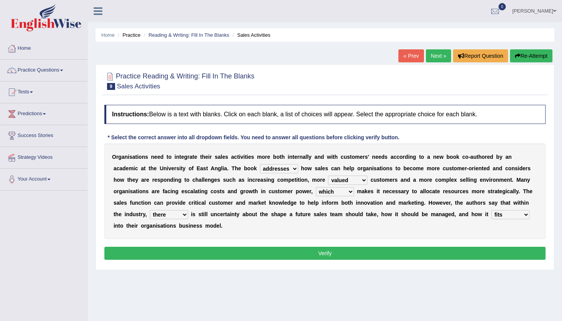
click at [362, 255] on button "Verify" at bounding box center [324, 252] width 441 height 13
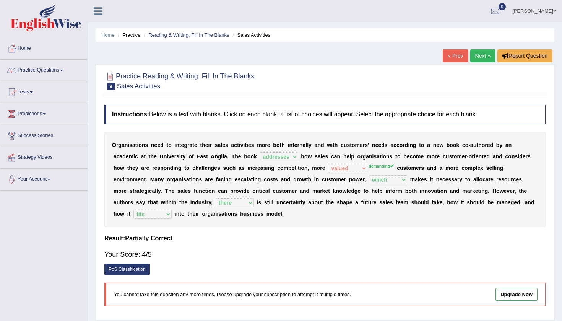
click at [479, 61] on link "Next »" at bounding box center [482, 55] width 25 height 13
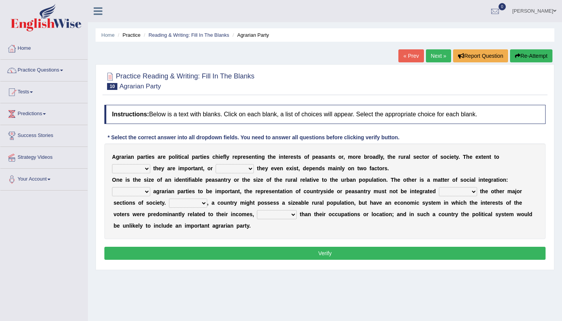
select select "which"
select select "whether"
select select "For"
select select "with"
select select "Thus"
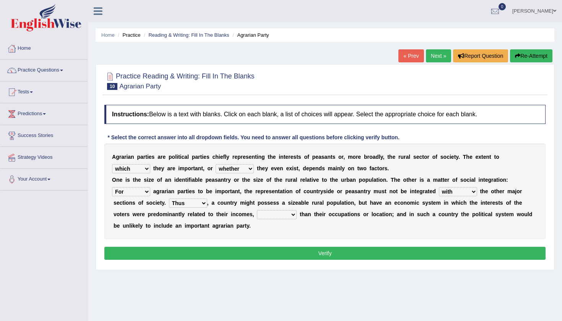
select select "rather"
click at [297, 251] on button "Verify" at bounding box center [324, 252] width 441 height 13
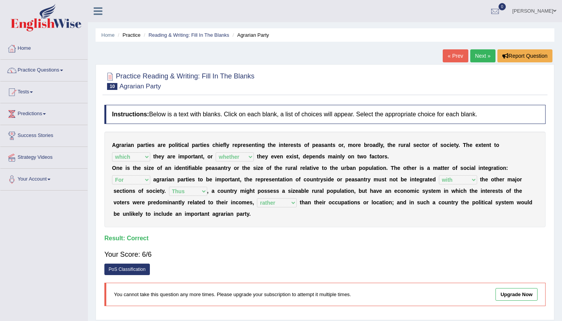
click at [487, 57] on link "Next »" at bounding box center [482, 55] width 25 height 13
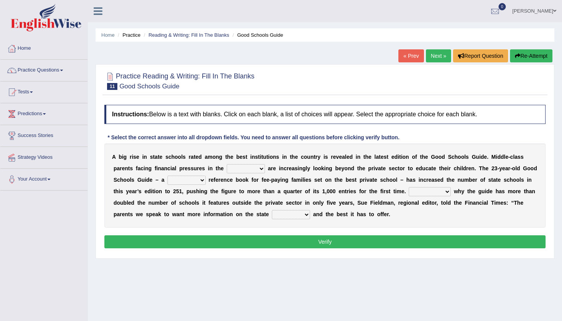
select select "downturn"
select select "popular"
select select "Explaining"
select select "sector"
click at [306, 239] on button "Verify" at bounding box center [324, 241] width 441 height 13
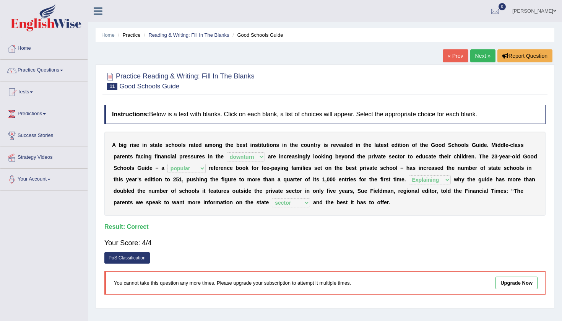
click at [481, 55] on link "Next »" at bounding box center [482, 55] width 25 height 13
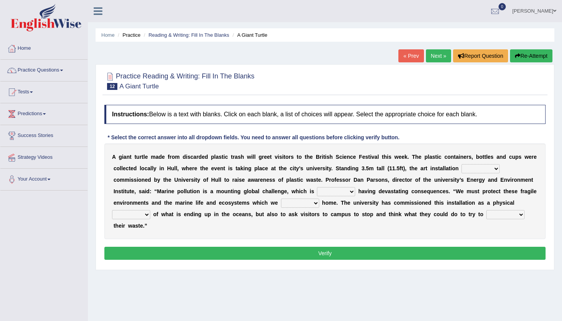
select select "was"
select select "already"
select select "get"
select select "reminder"
select select "reduce"
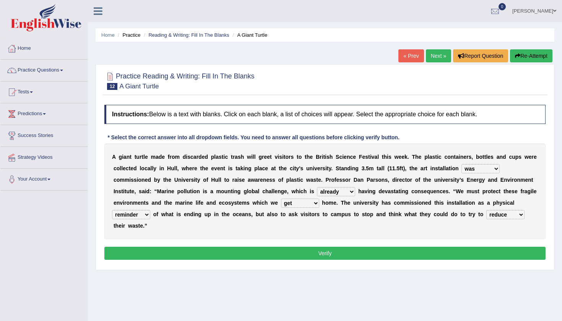
click at [235, 253] on button "Verify" at bounding box center [324, 252] width 441 height 13
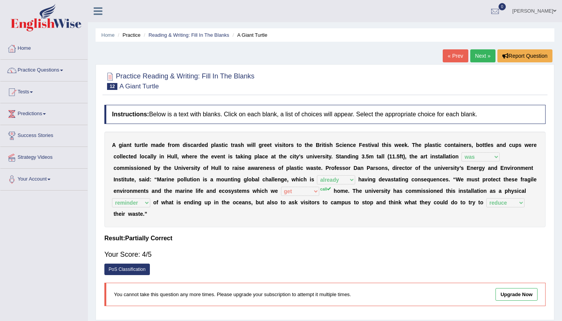
click at [482, 53] on link "Next »" at bounding box center [482, 55] width 25 height 13
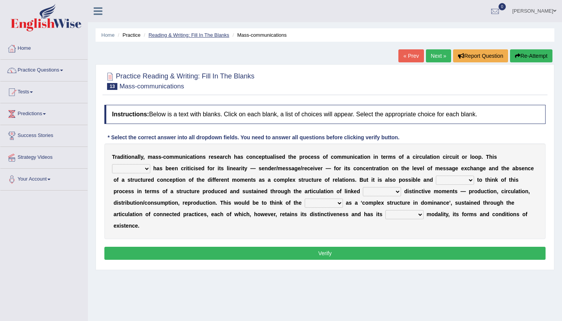
click at [203, 33] on link "Reading & Writing: Fill In The Blanks" at bounding box center [188, 35] width 81 height 6
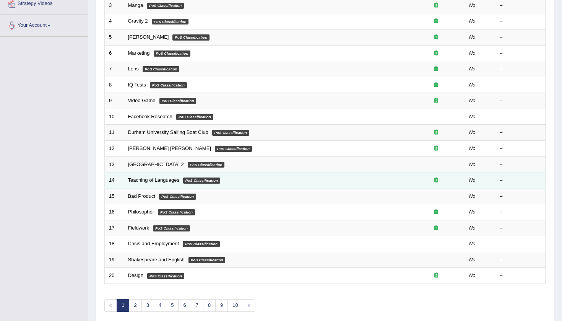
scroll to position [181, 0]
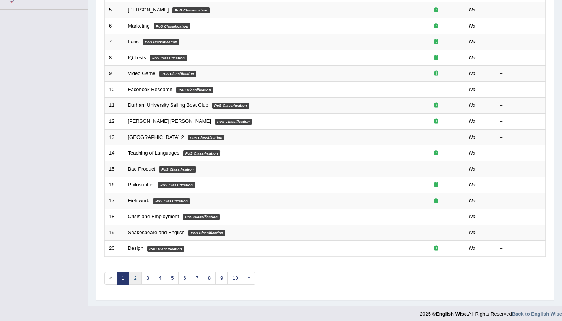
click at [134, 272] on link "2" at bounding box center [135, 278] width 13 height 13
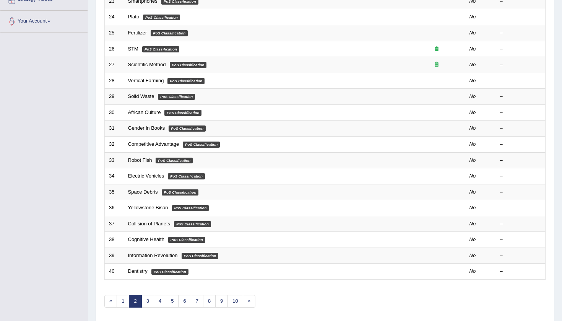
scroll to position [183, 0]
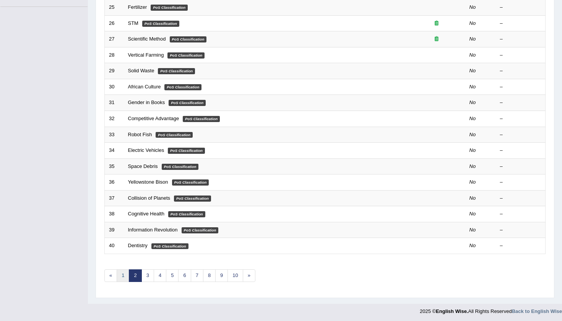
click at [119, 271] on link "1" at bounding box center [123, 275] width 13 height 13
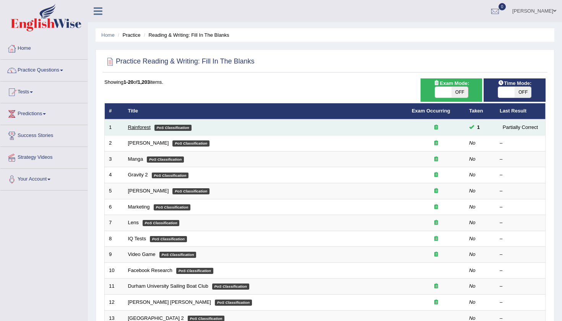
click at [135, 127] on link "Rainforest" at bounding box center [139, 127] width 23 height 6
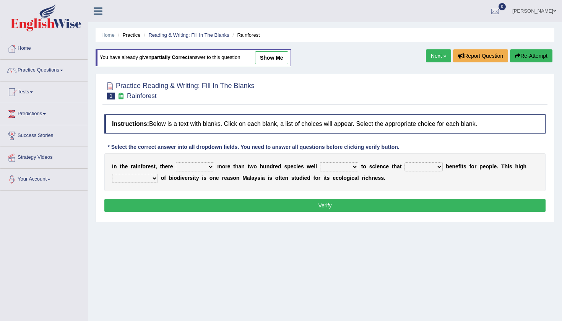
select select "can be"
select select "known"
select select "contains"
select select "complexity"
click at [217, 206] on button "Verify" at bounding box center [324, 205] width 441 height 13
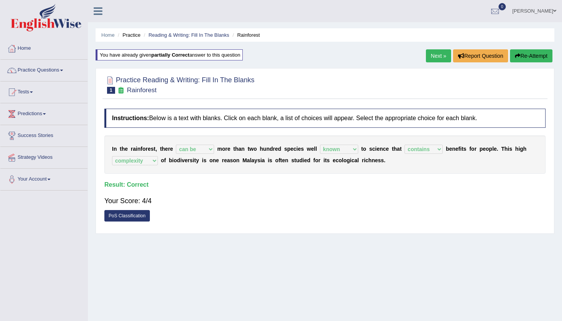
drag, startPoint x: 107, startPoint y: 141, endPoint x: 124, endPoint y: 152, distance: 20.5
click at [124, 153] on div "I n t h e r a i n f o r e s t , t h e r e have can be has is m o r e t h a n t …" at bounding box center [324, 154] width 441 height 38
drag, startPoint x: 112, startPoint y: 148, endPoint x: 144, endPoint y: 143, distance: 32.0
click at [144, 143] on div "I n t h e r a i n f o r e s t , t h e r e have can be has is m o r e t h a n t …" at bounding box center [324, 154] width 441 height 38
drag, startPoint x: 114, startPoint y: 147, endPoint x: 134, endPoint y: 149, distance: 19.9
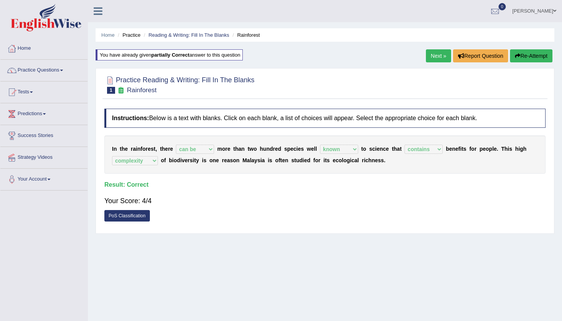
click at [134, 149] on div "I n t h e r a i n f o r e s t , t h e r e have can be has is m o r e t h a n t …" at bounding box center [324, 154] width 441 height 38
drag, startPoint x: 144, startPoint y: 148, endPoint x: 243, endPoint y: 157, distance: 99.7
click at [243, 157] on div "I n t h e r a i n f o r e s t , t h e r e have can be has is m o r e t h a n t …" at bounding box center [324, 154] width 441 height 38
click at [23, 52] on link "Home" at bounding box center [43, 47] width 87 height 19
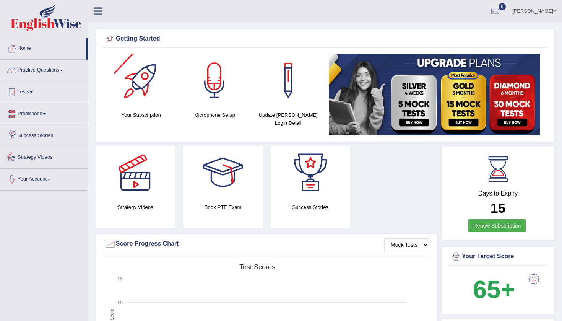
click at [43, 174] on link "Your Account" at bounding box center [43, 178] width 87 height 19
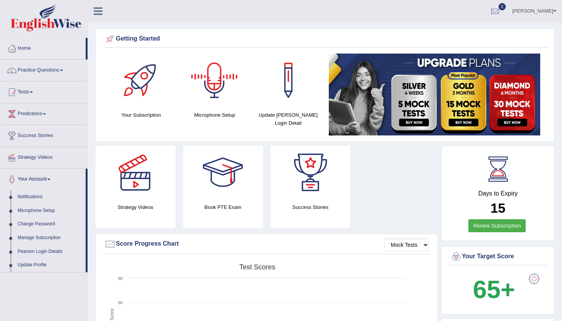
click at [230, 16] on ul "Barsha Khadka Toggle navigation Username: Benchin Access Type: Online Subscript…" at bounding box center [396, 11] width 332 height 22
click at [101, 12] on icon at bounding box center [98, 11] width 9 height 10
